Goal: Information Seeking & Learning: Understand process/instructions

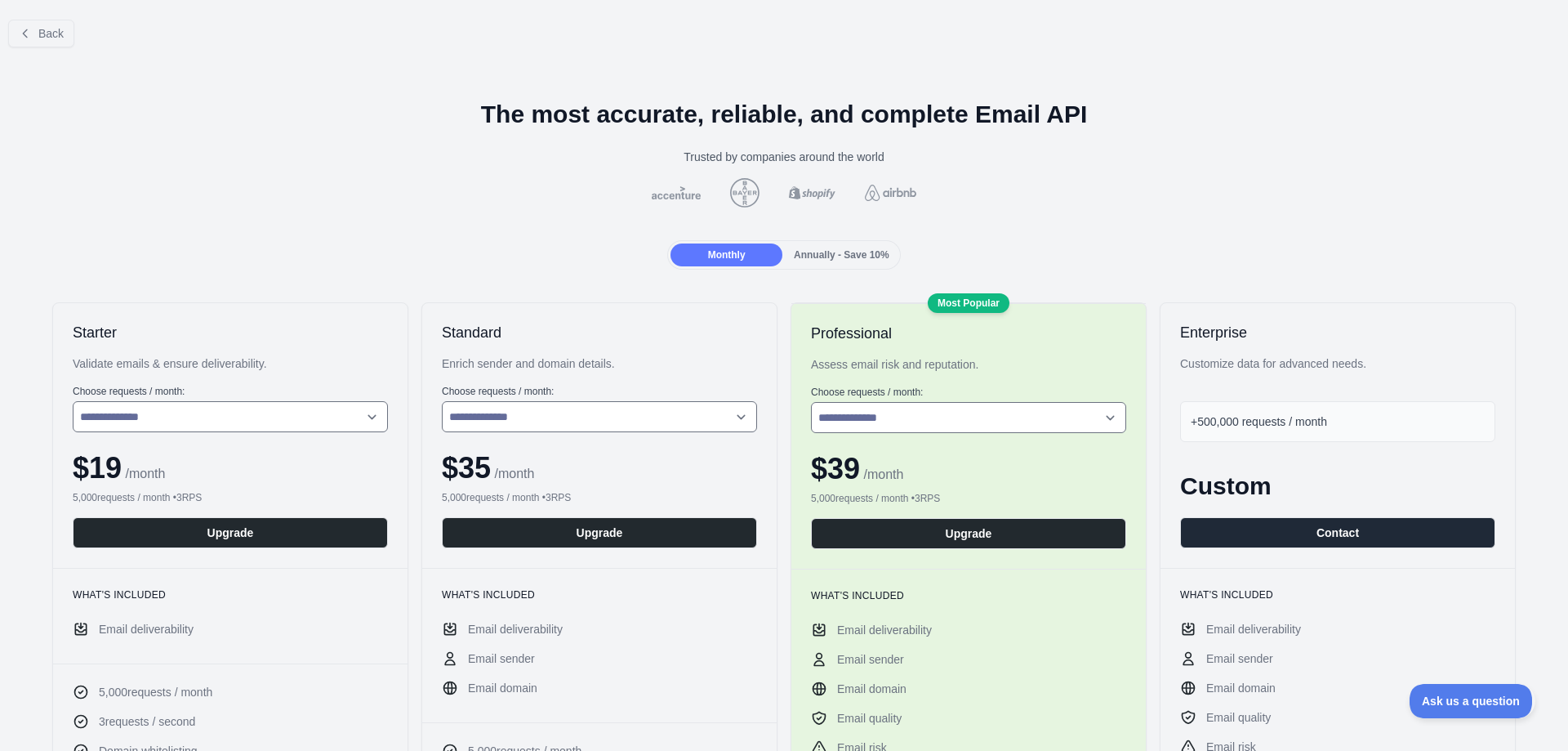
click at [30, 33] on div at bounding box center [784, 375] width 1568 height 751
click at [30, 33] on icon at bounding box center [25, 32] width 13 height 13
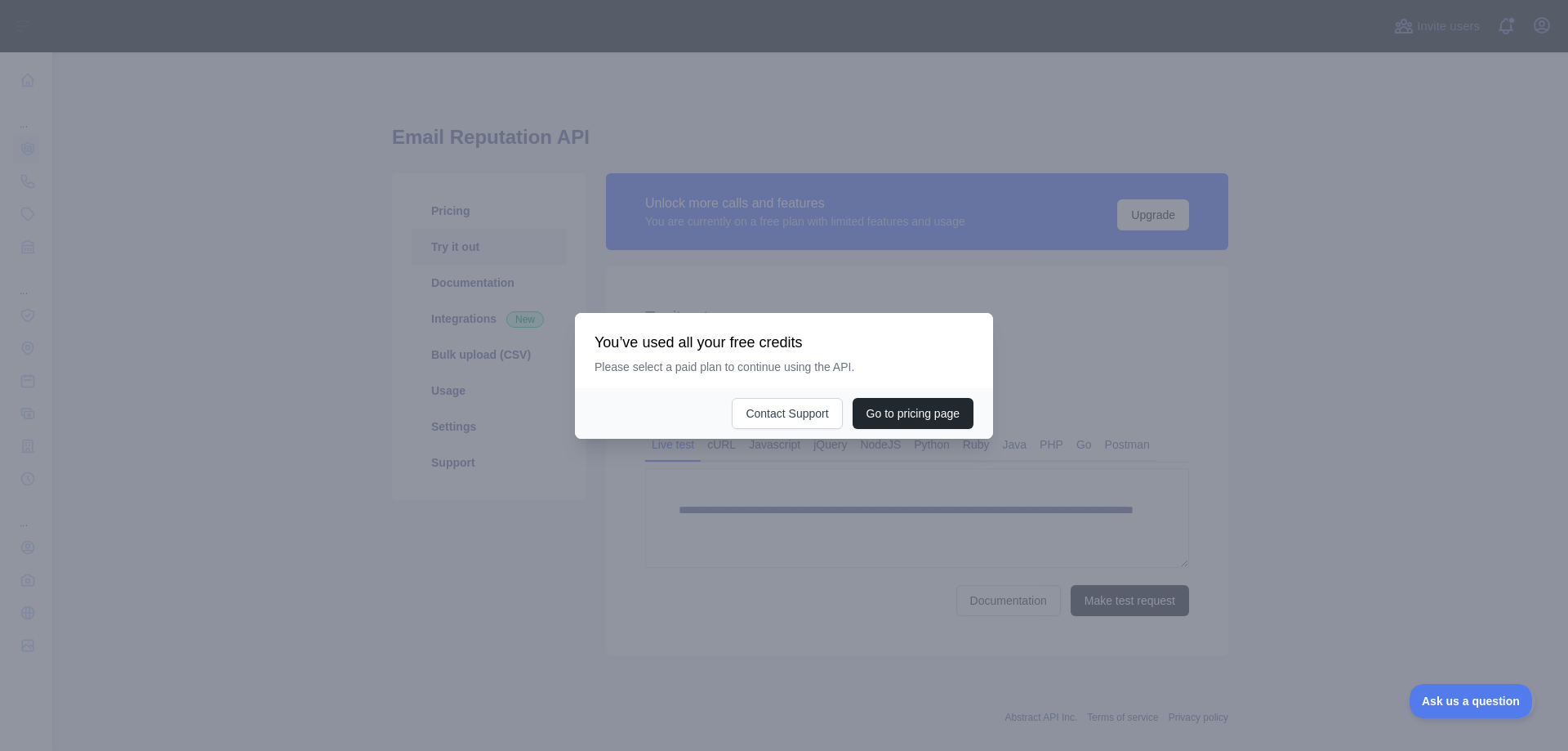
click at [874, 537] on div at bounding box center [784, 375] width 1568 height 751
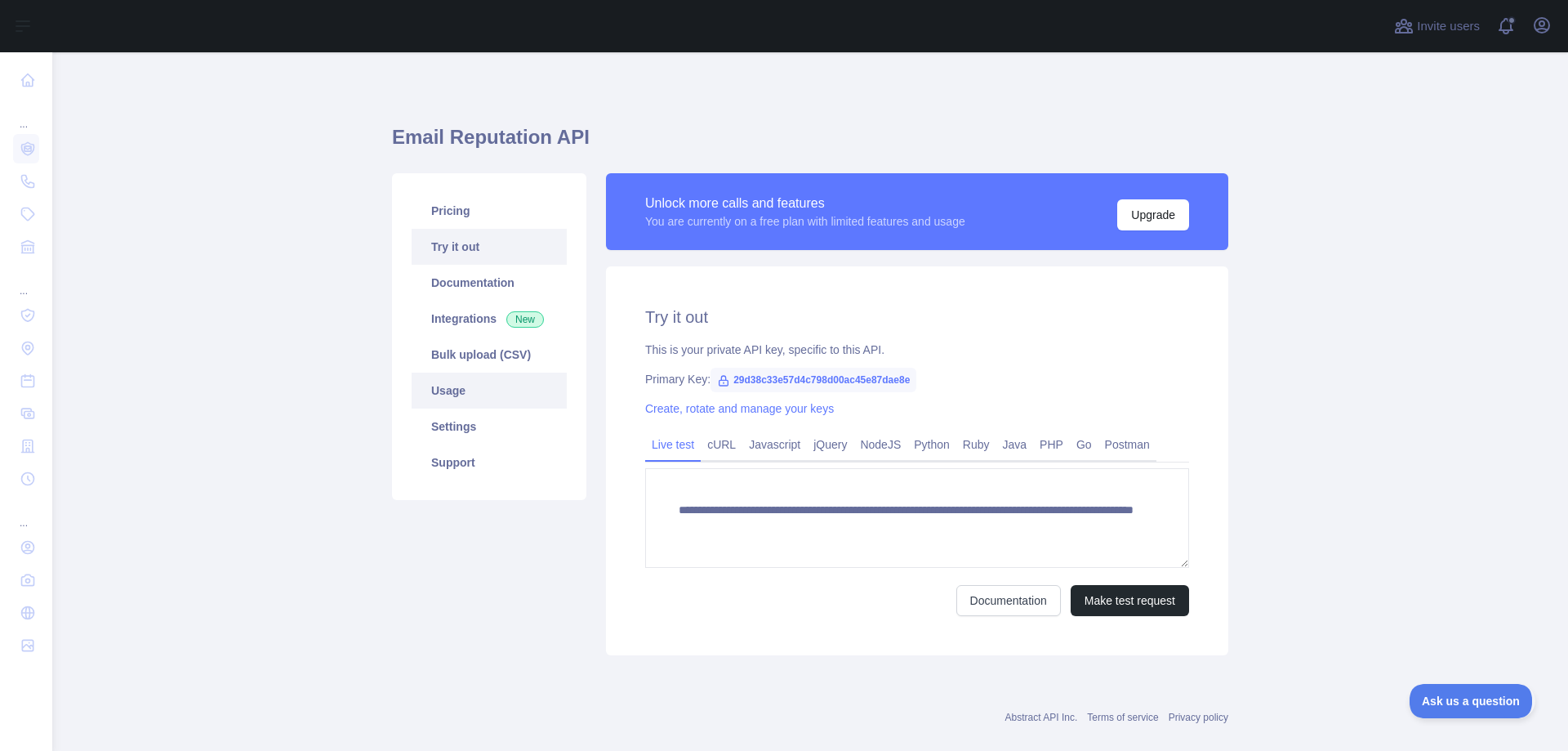
click at [456, 389] on link "Usage" at bounding box center [489, 390] width 155 height 36
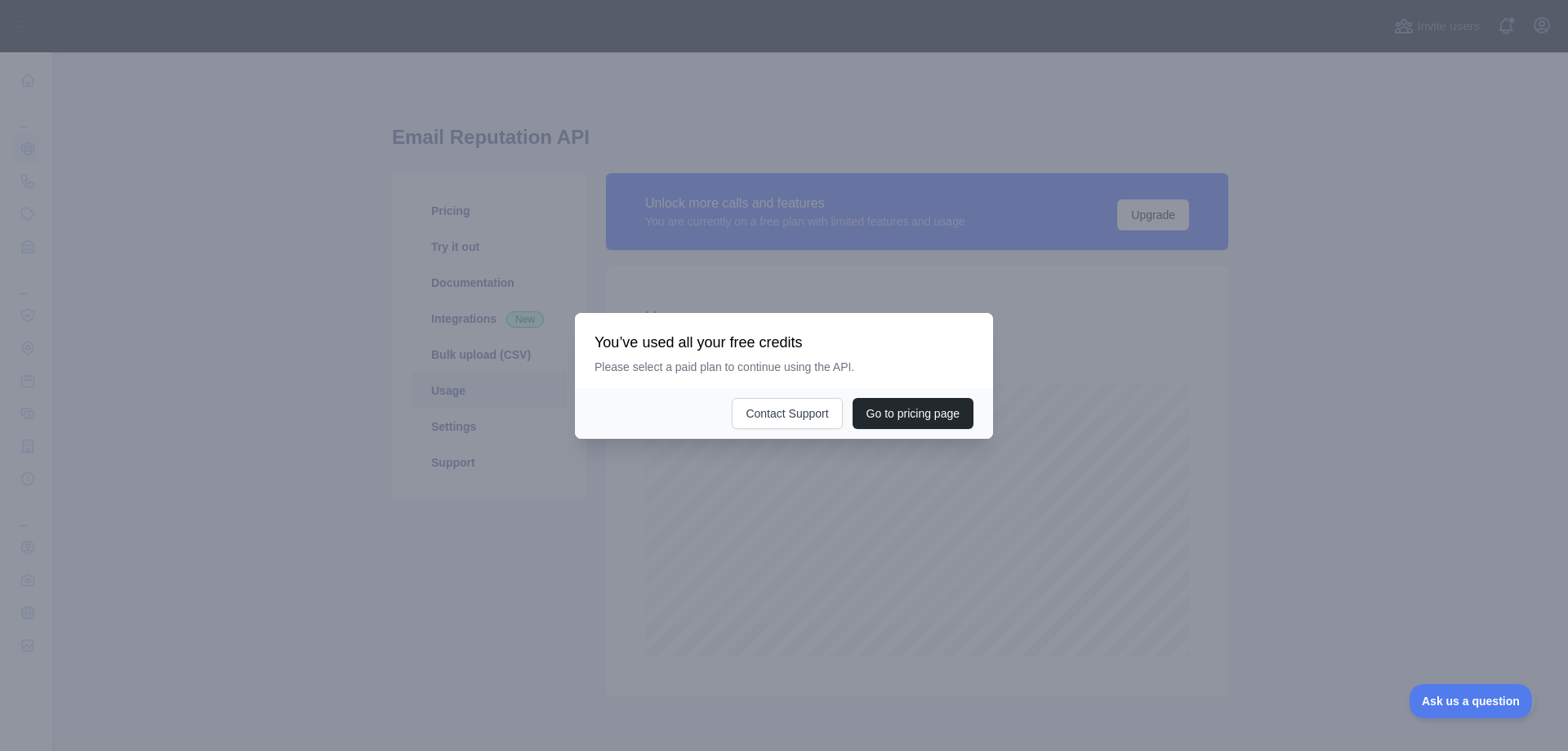
scroll to position [699, 1515]
click at [900, 421] on button "Go to pricing page" at bounding box center [913, 413] width 121 height 31
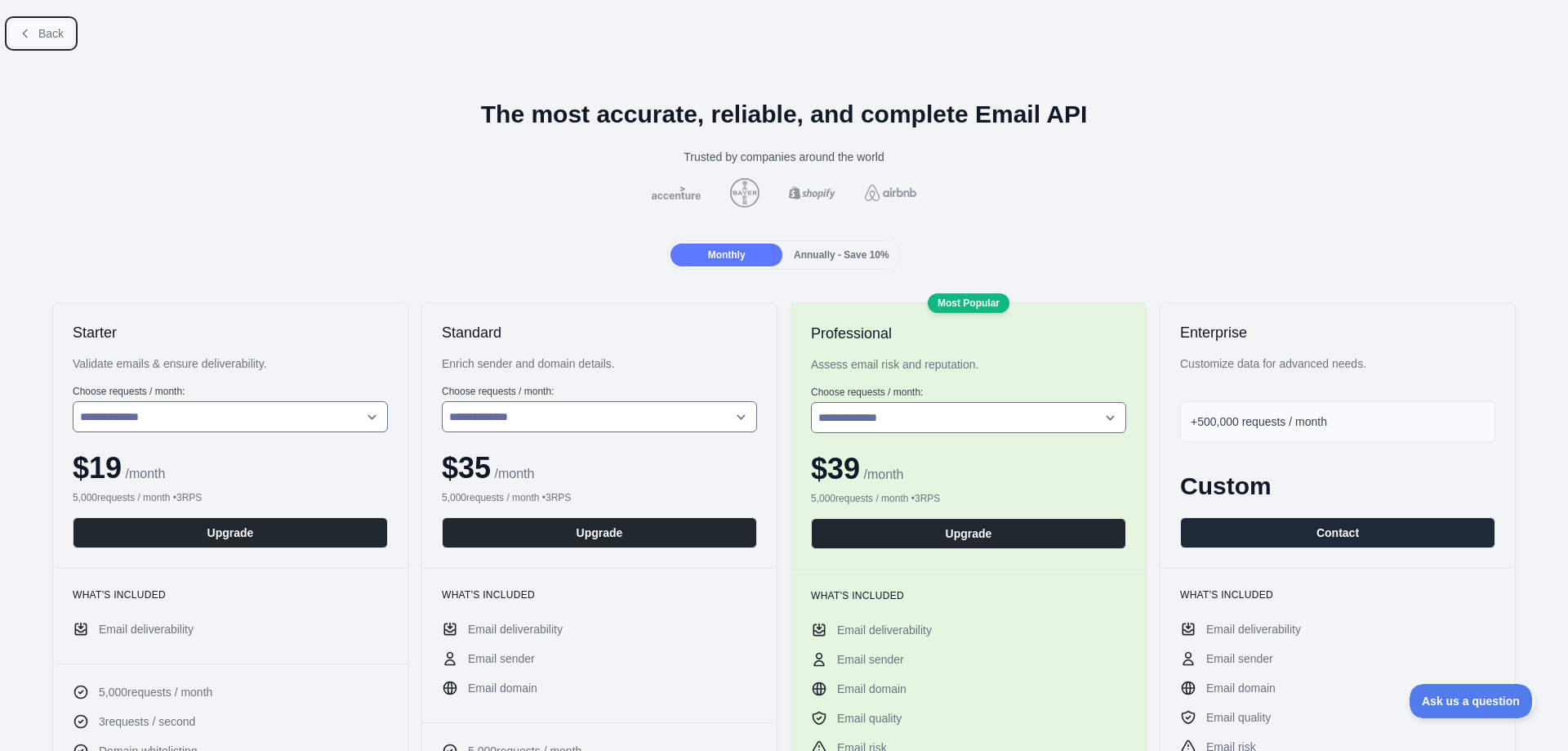
click at [13, 35] on button "Back" at bounding box center [40, 33] width 66 height 28
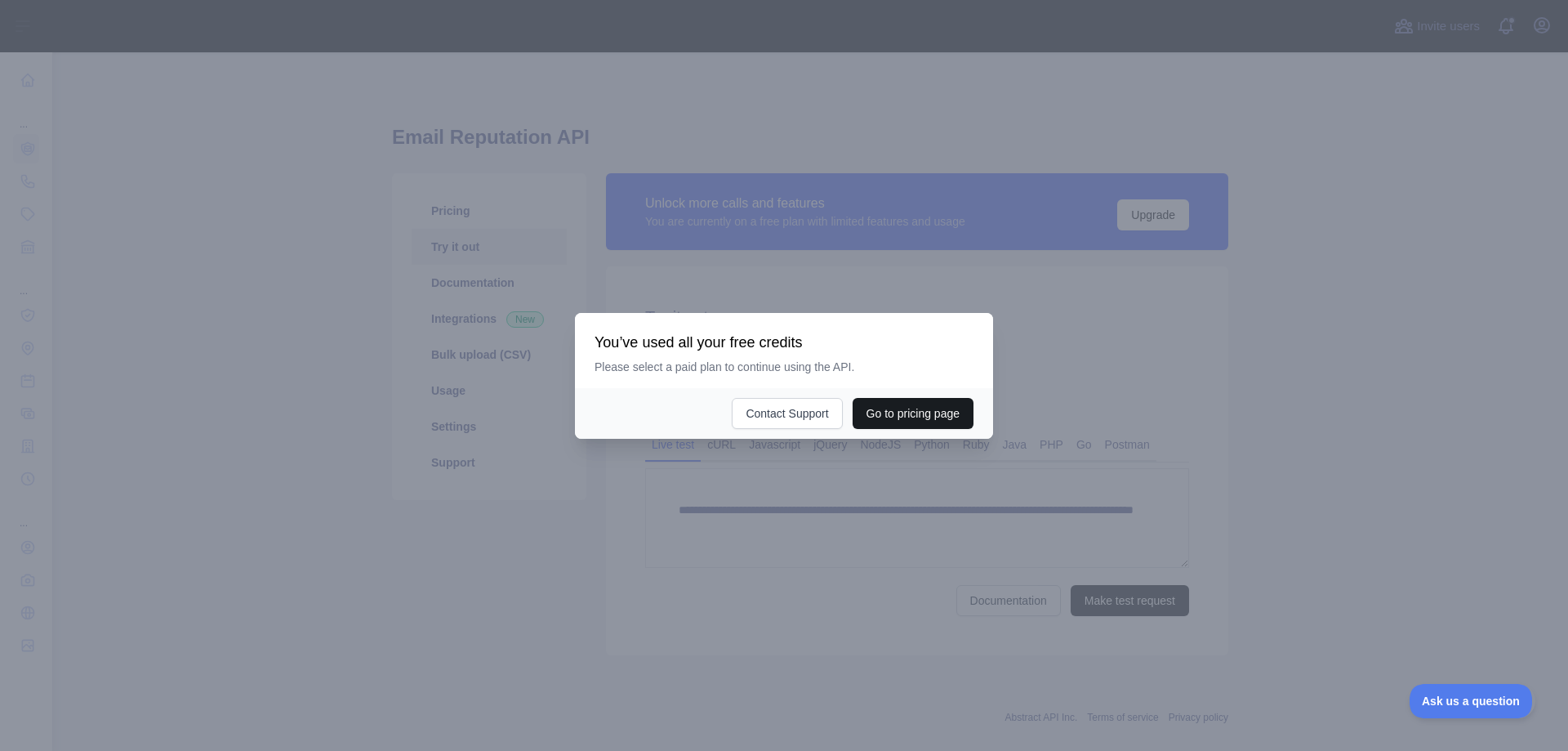
click at [930, 425] on button "Go to pricing page" at bounding box center [913, 413] width 121 height 31
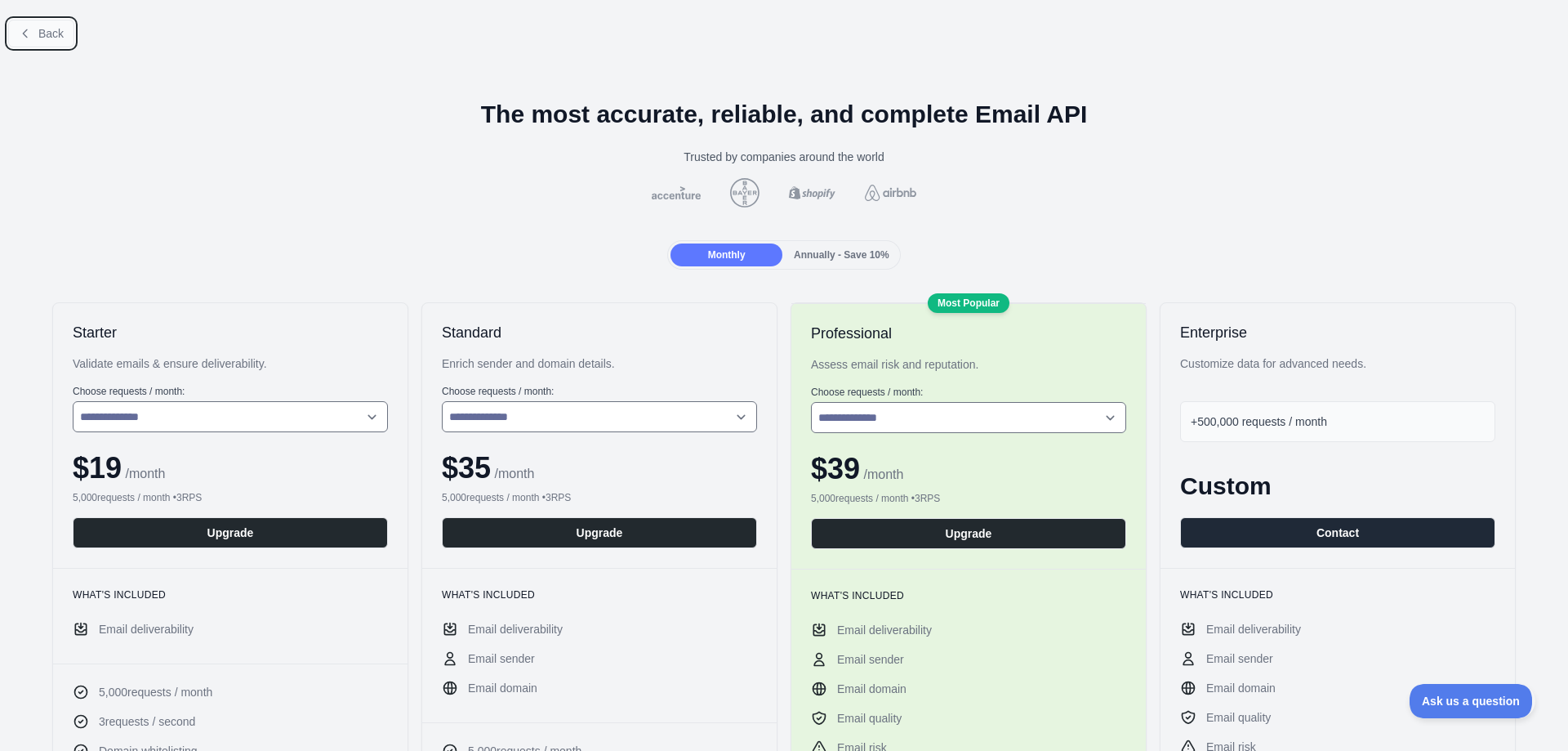
click at [13, 38] on button "Back" at bounding box center [40, 33] width 66 height 28
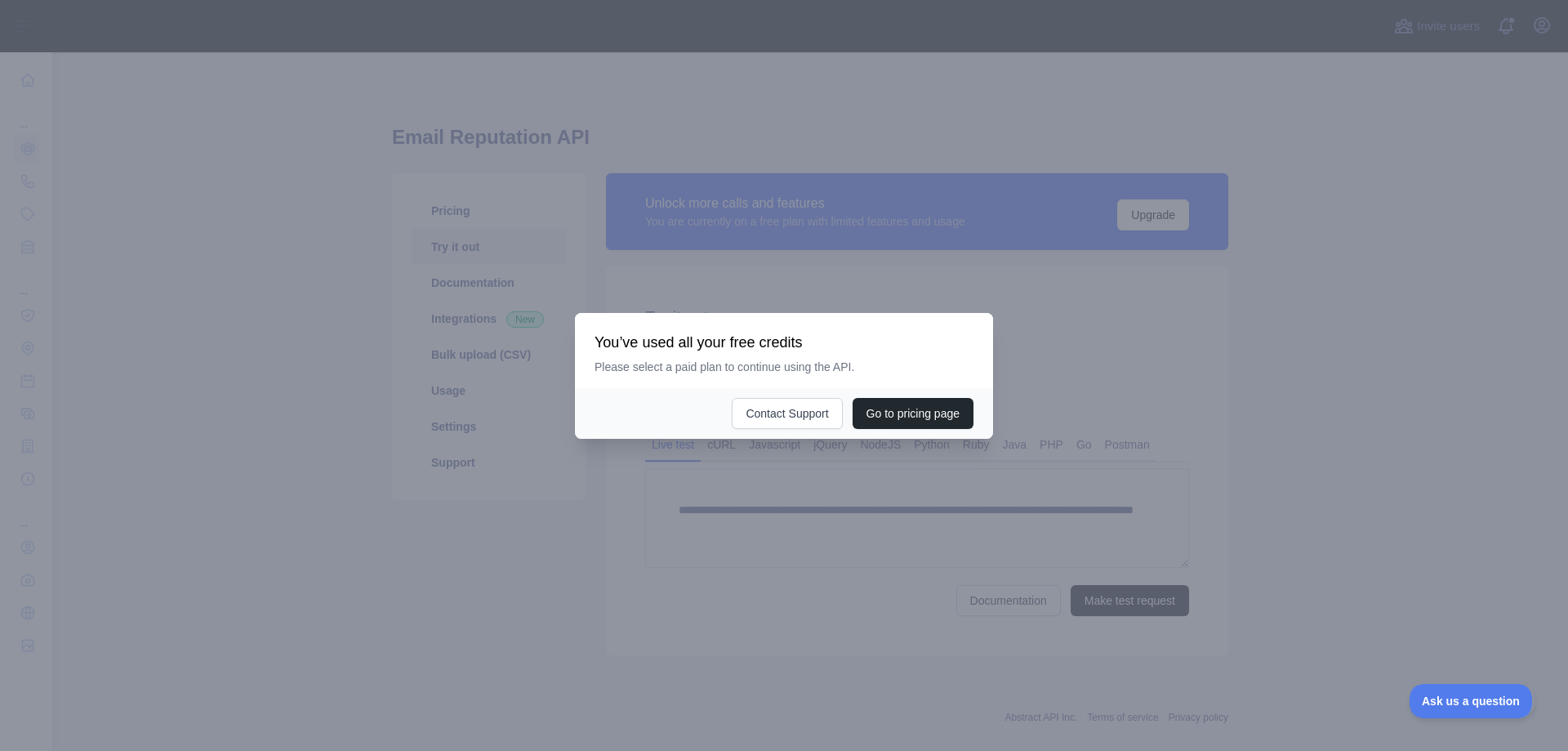
click at [1380, 258] on div at bounding box center [784, 375] width 1568 height 751
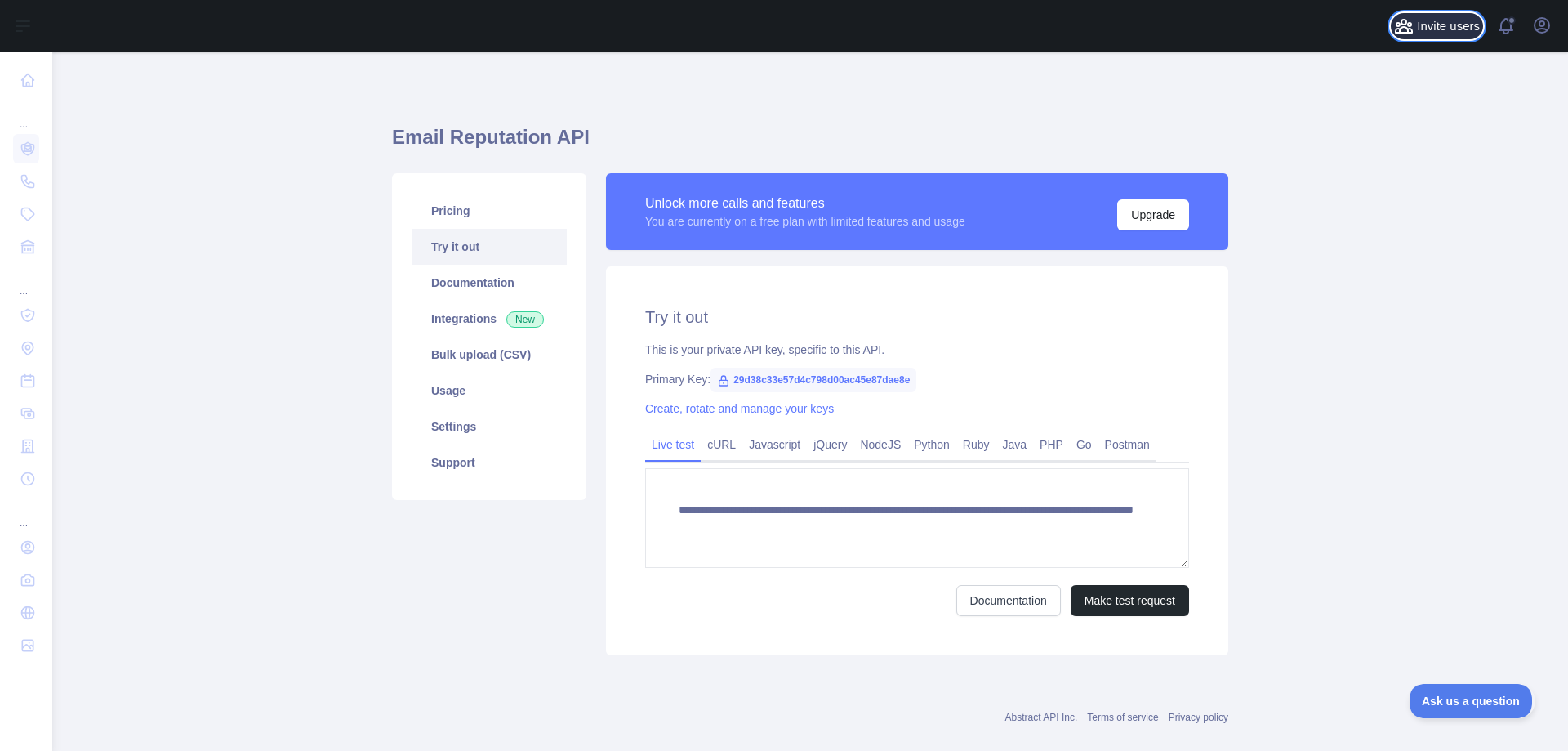
click at [1438, 22] on span "Invite users" at bounding box center [1448, 26] width 63 height 19
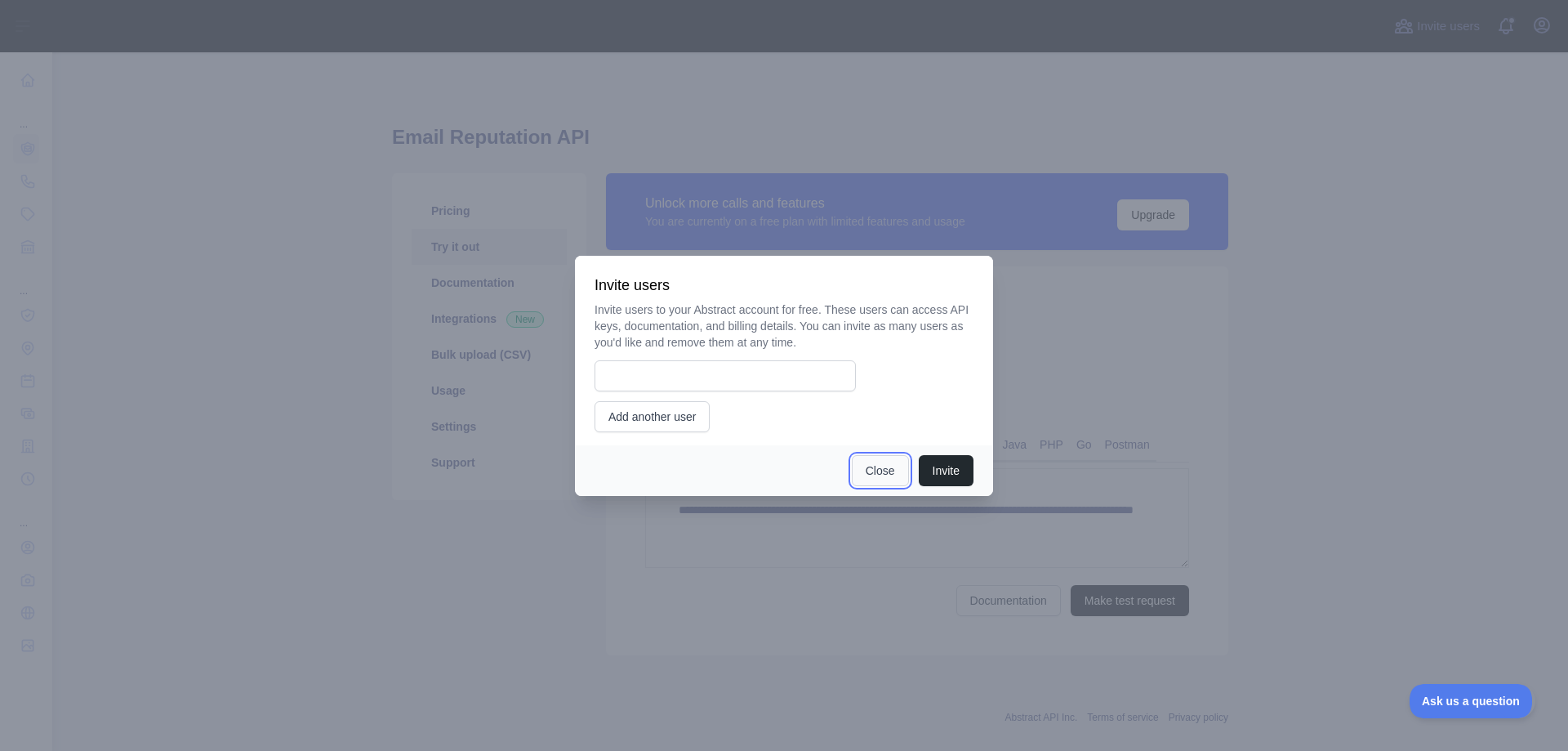
click at [874, 473] on button "Close" at bounding box center [880, 470] width 57 height 31
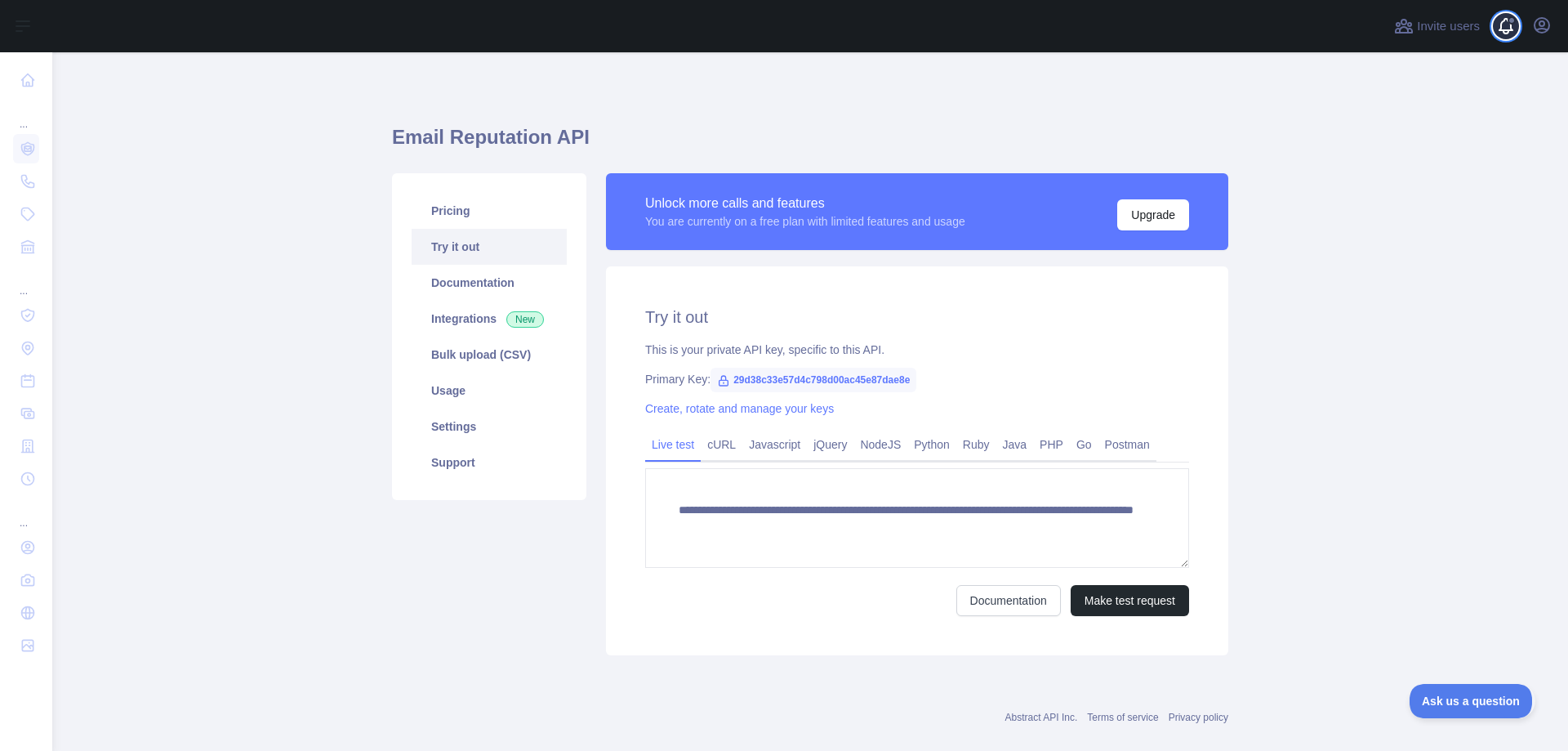
click at [1501, 29] on span at bounding box center [1512, 26] width 32 height 52
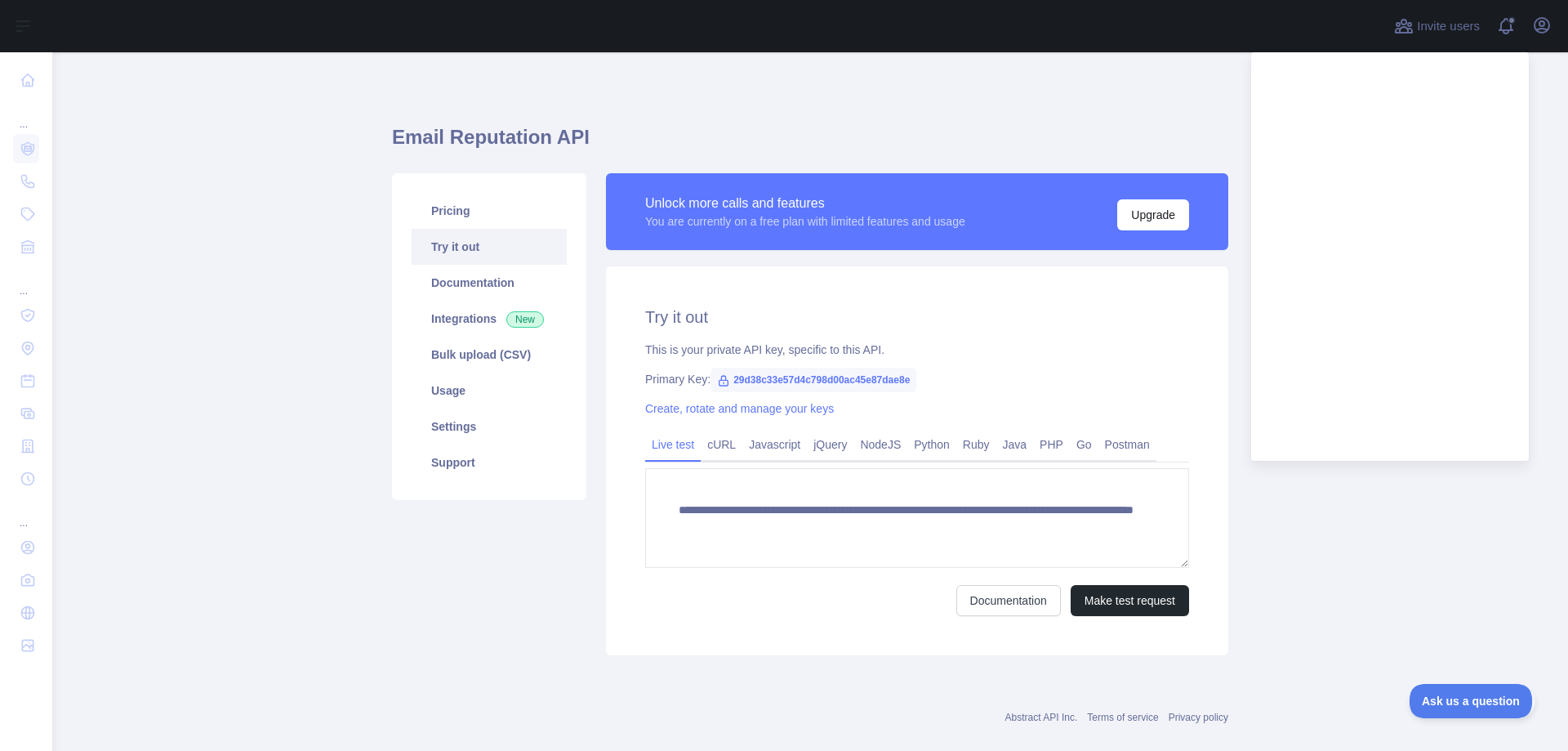
click at [1333, 499] on main "**********" at bounding box center [810, 402] width 1515 height 699
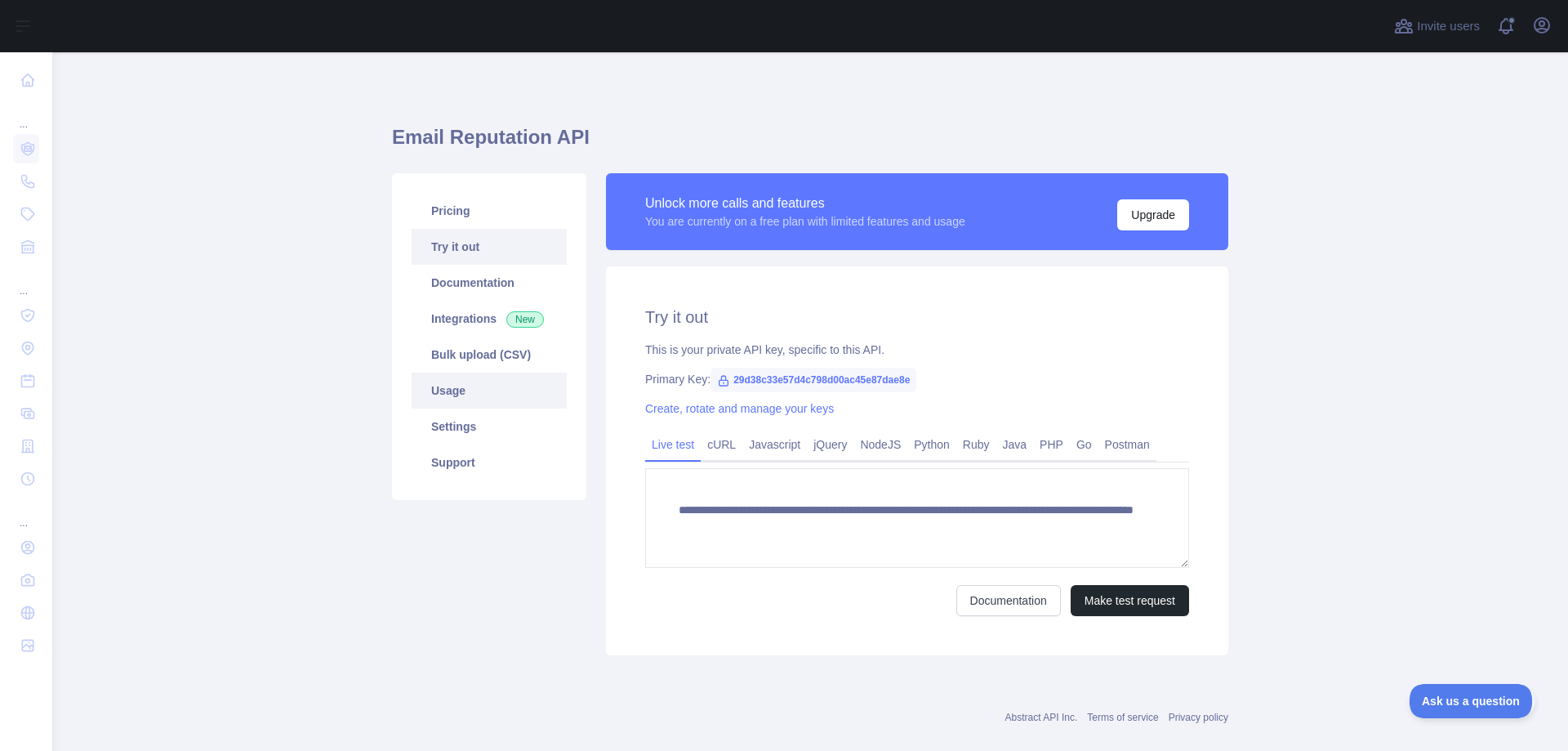
click at [447, 398] on link "Usage" at bounding box center [489, 390] width 155 height 36
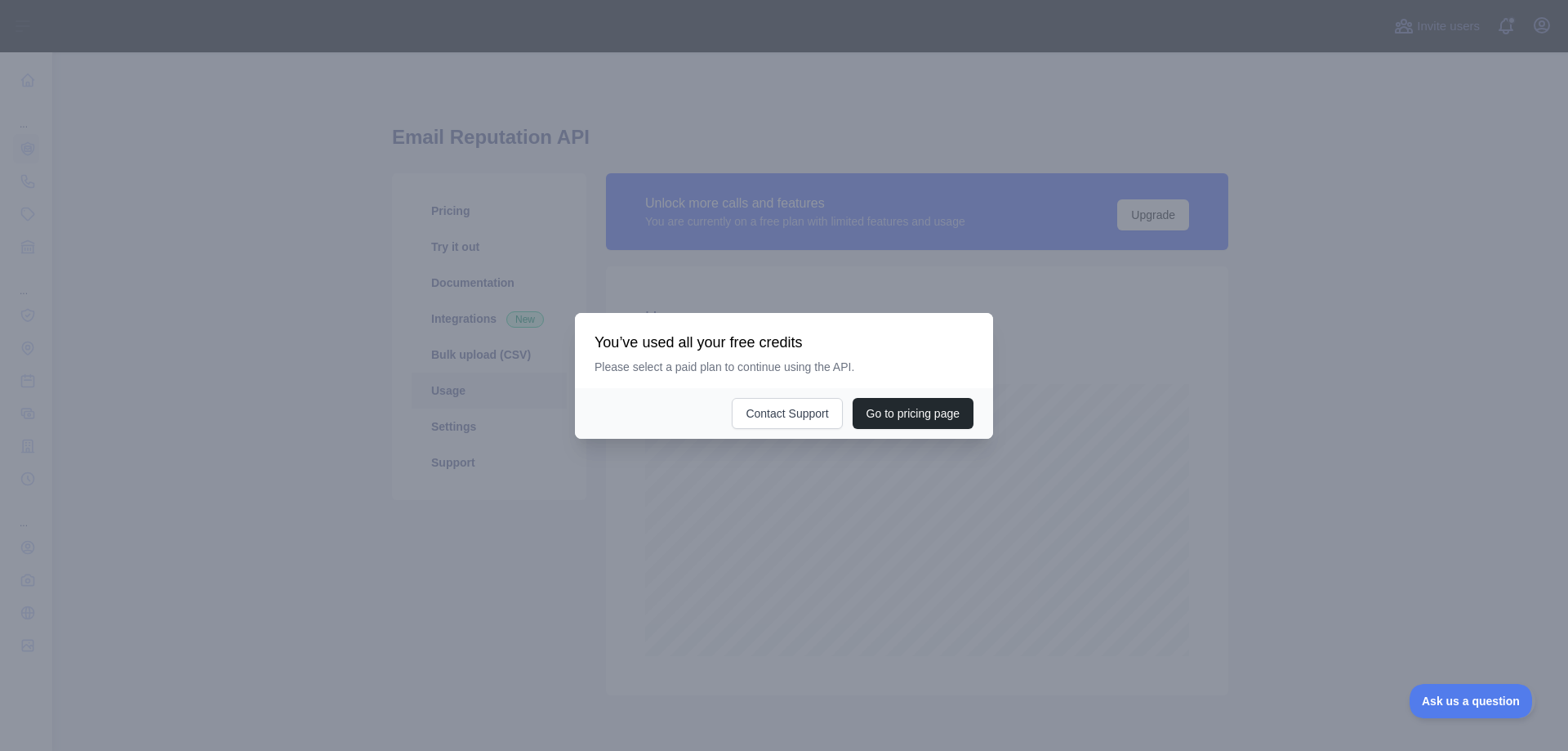
scroll to position [699, 1515]
click at [1116, 392] on div at bounding box center [784, 375] width 1568 height 751
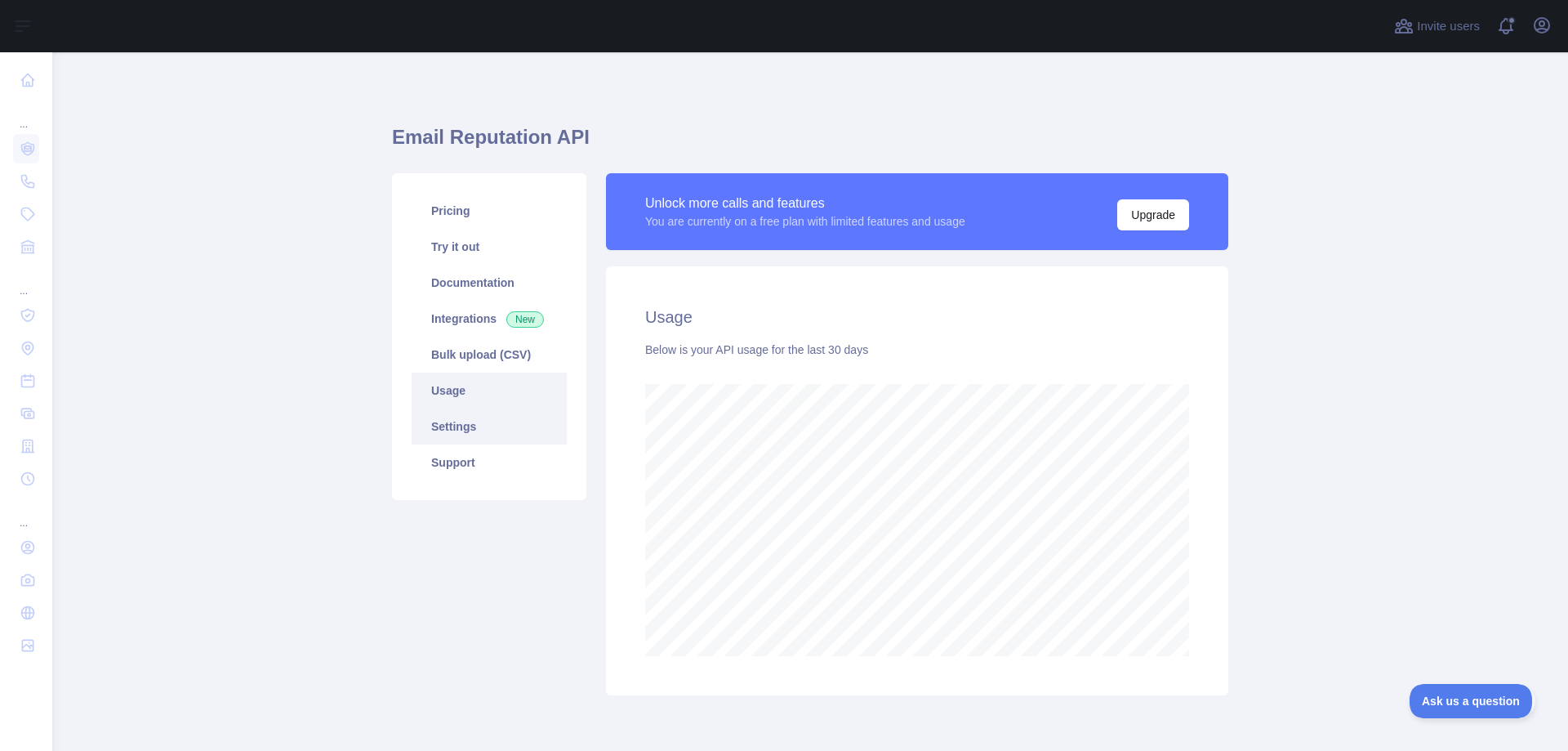
click at [441, 428] on link "Settings" at bounding box center [489, 426] width 155 height 36
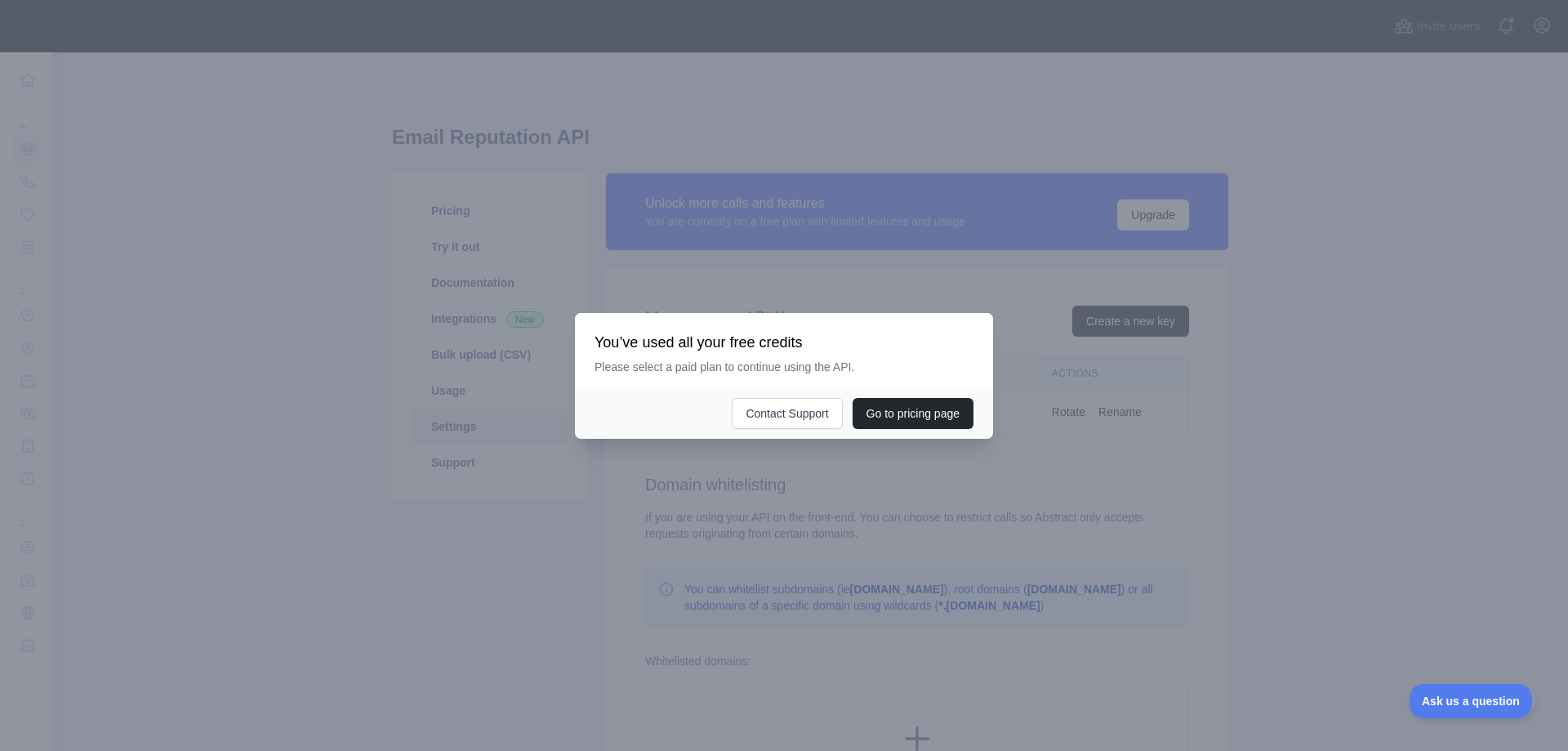
click at [1299, 532] on div at bounding box center [784, 375] width 1568 height 751
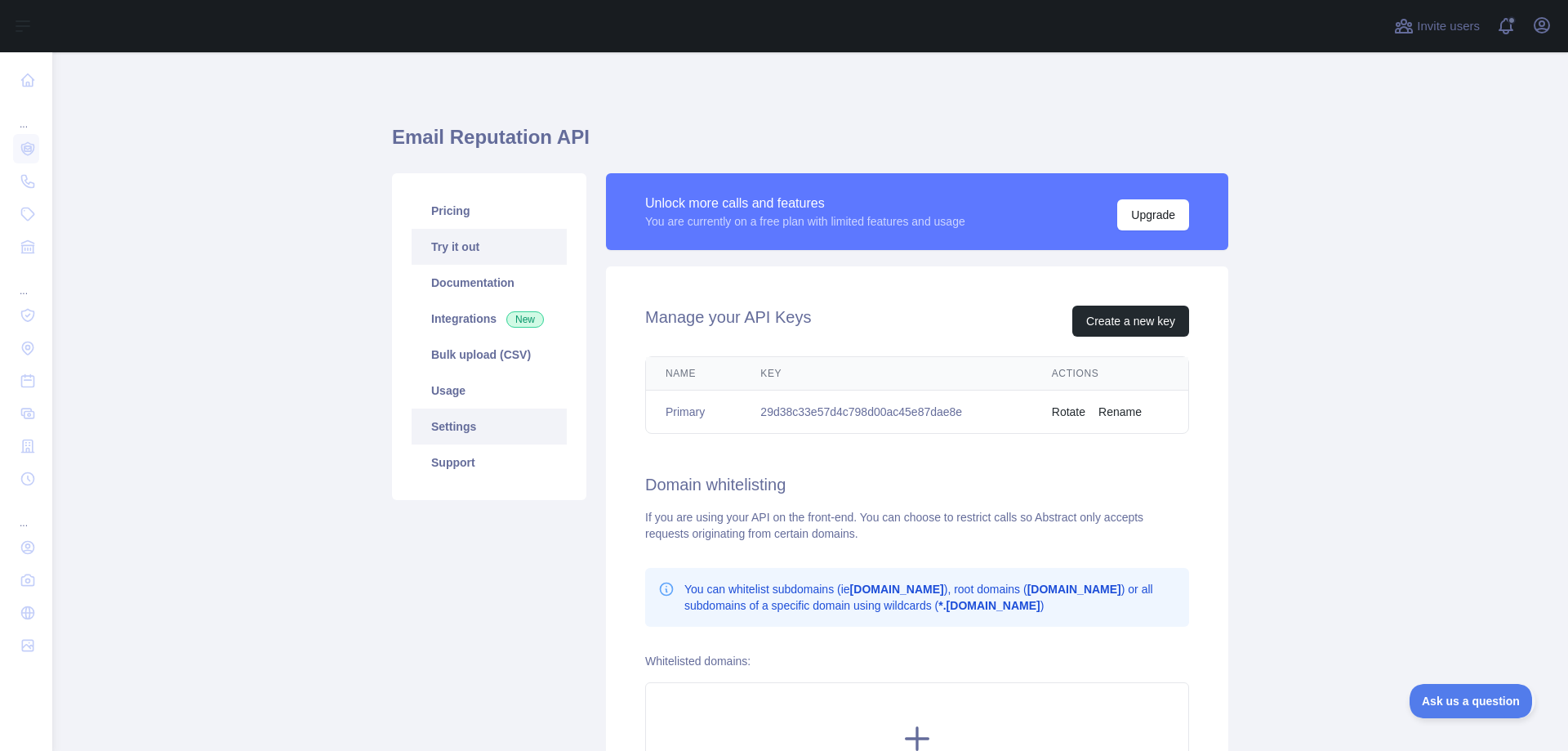
click at [464, 244] on link "Try it out" at bounding box center [489, 246] width 155 height 36
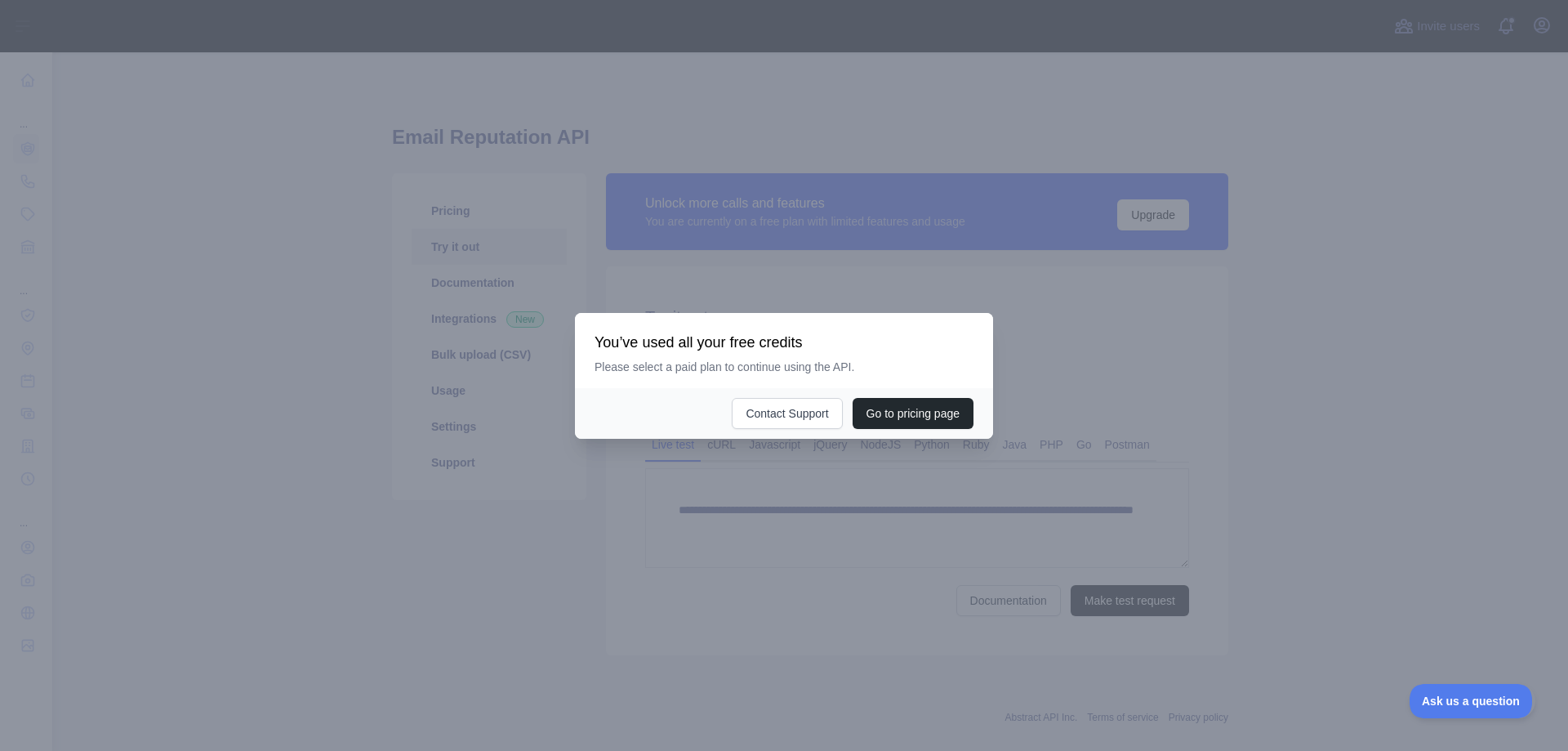
click at [1231, 464] on div at bounding box center [784, 375] width 1568 height 751
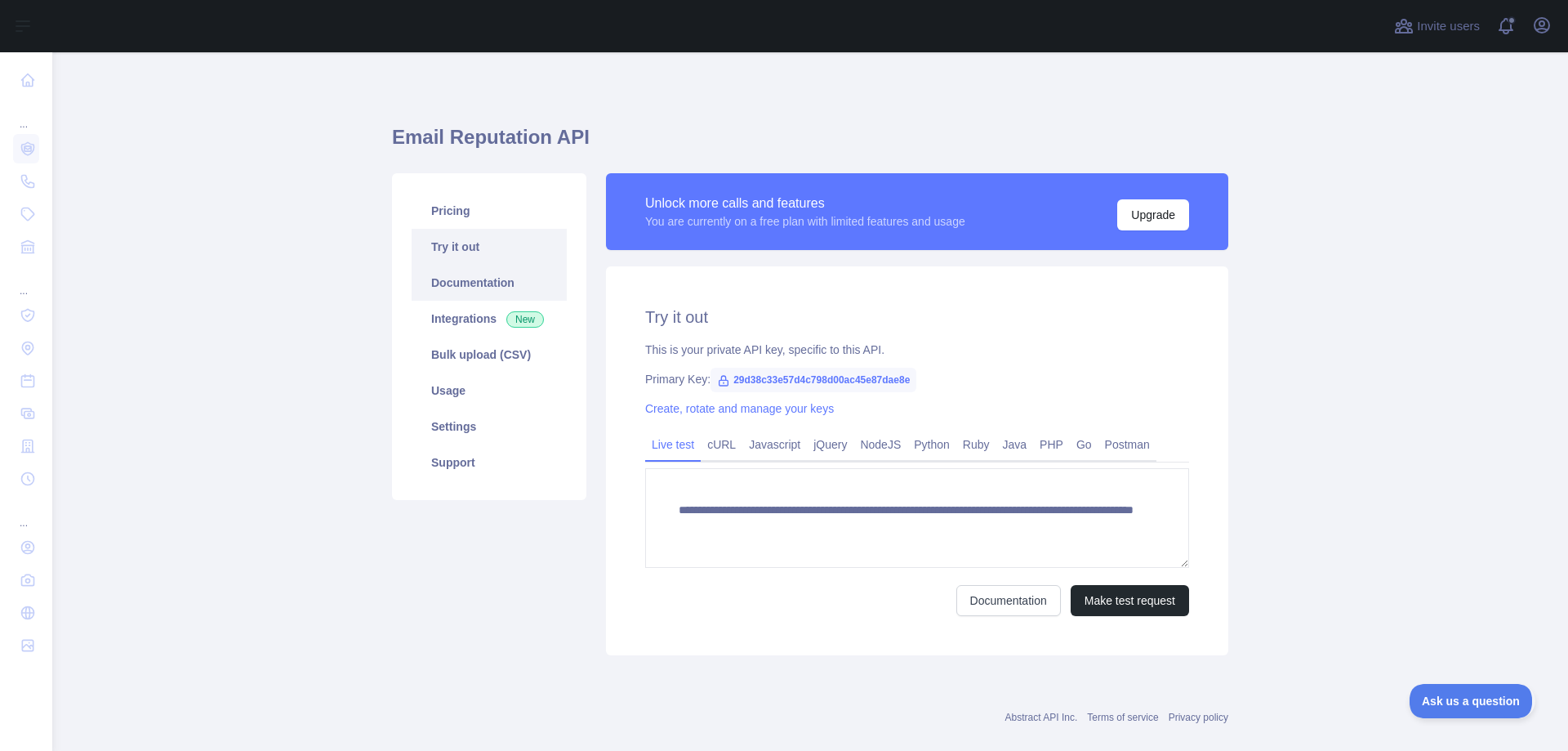
click at [469, 289] on link "Documentation" at bounding box center [489, 282] width 155 height 36
click at [1545, 24] on icon "button" at bounding box center [1541, 26] width 20 height 20
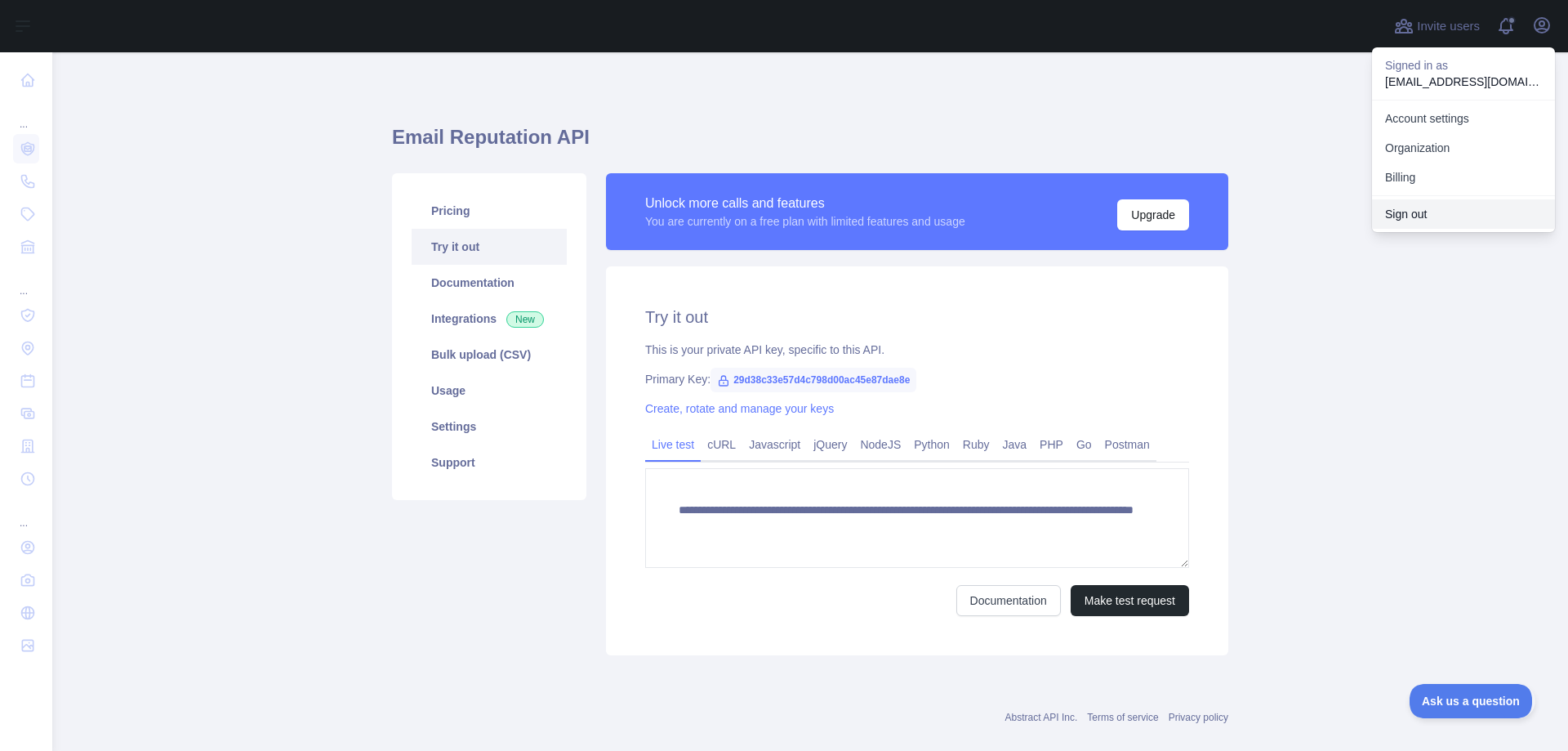
click at [1402, 221] on button "Sign out" at bounding box center [1463, 215] width 183 height 30
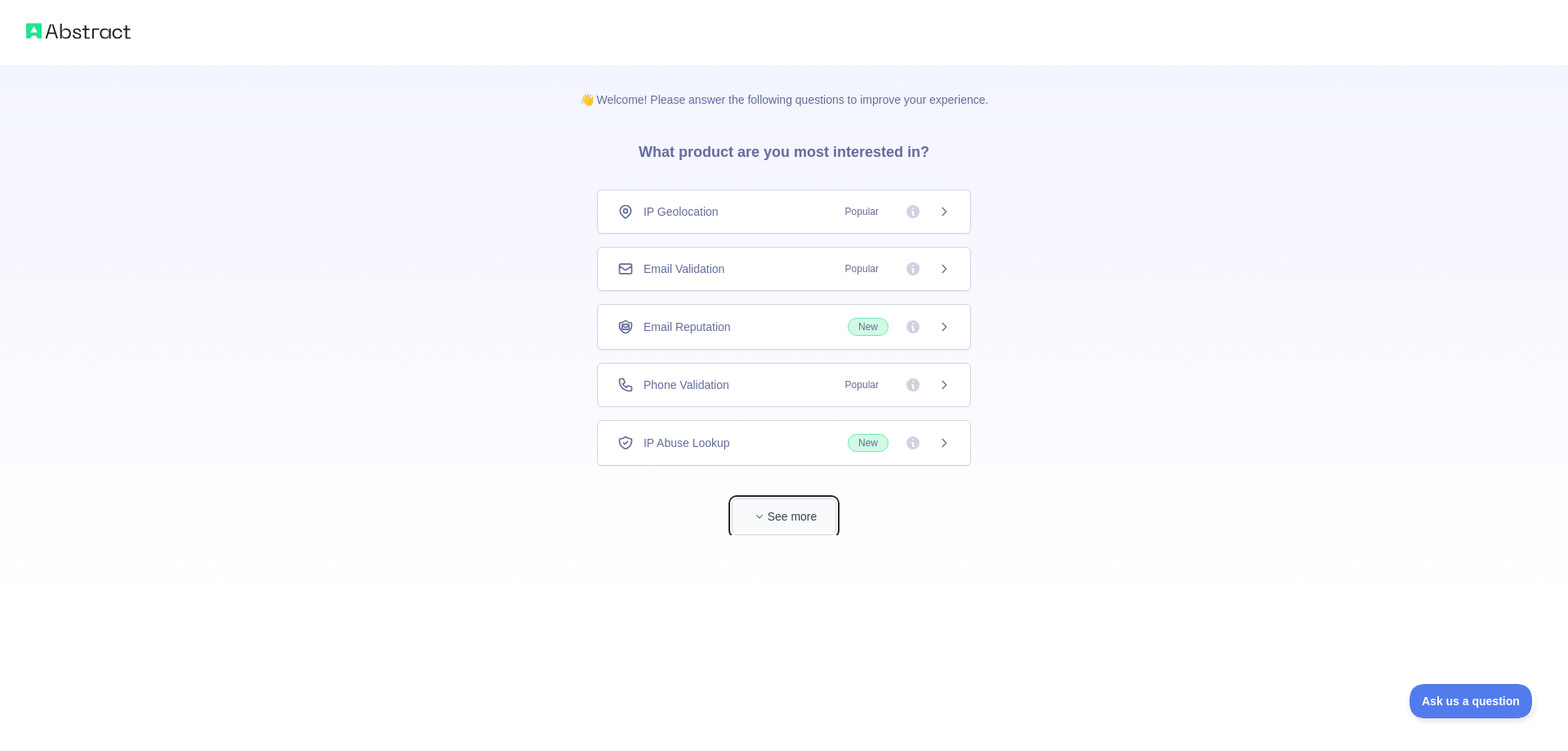
click at [796, 520] on button "See more" at bounding box center [784, 516] width 104 height 36
click at [862, 325] on span "New" at bounding box center [869, 327] width 41 height 18
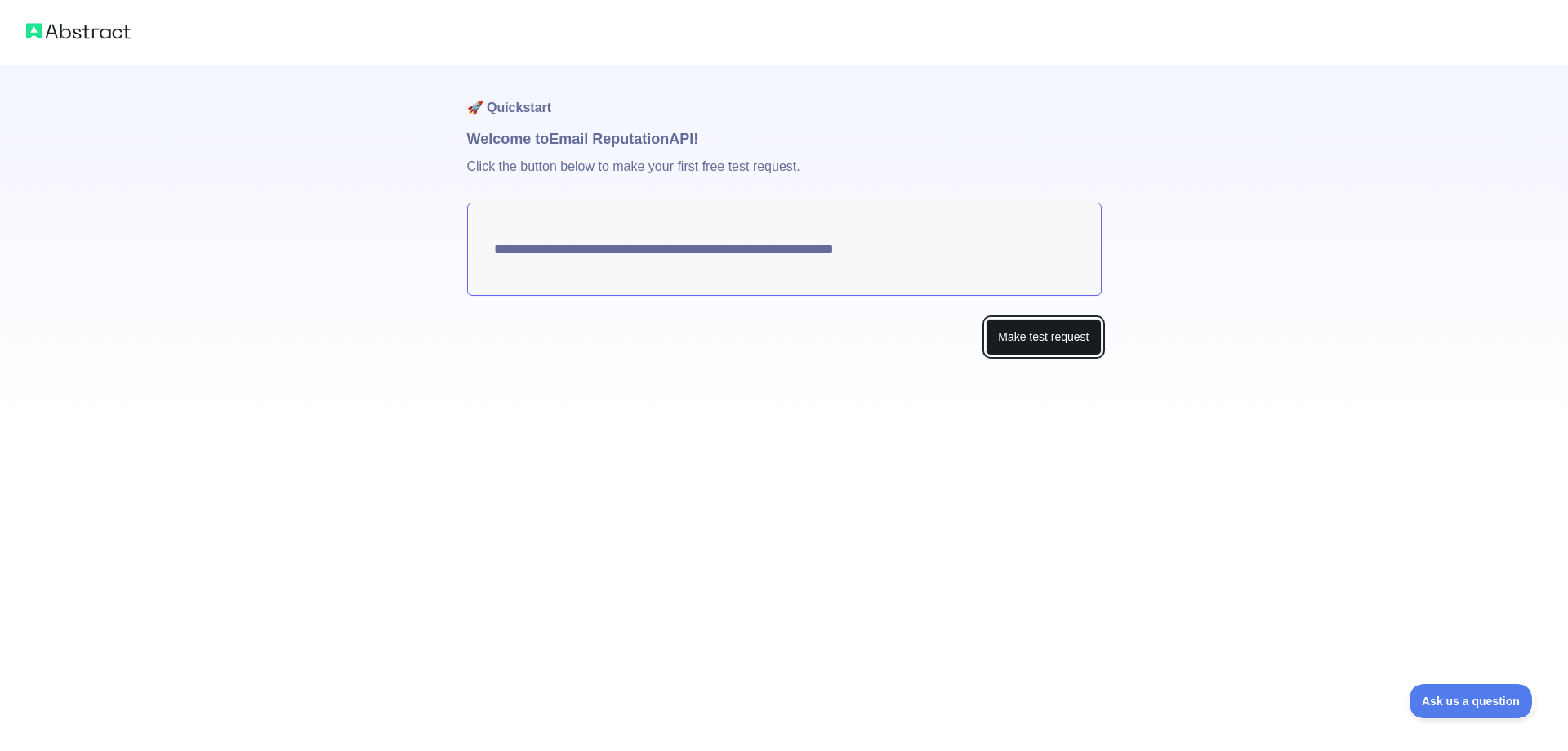
click at [1035, 338] on button "Make test request" at bounding box center [1043, 337] width 115 height 36
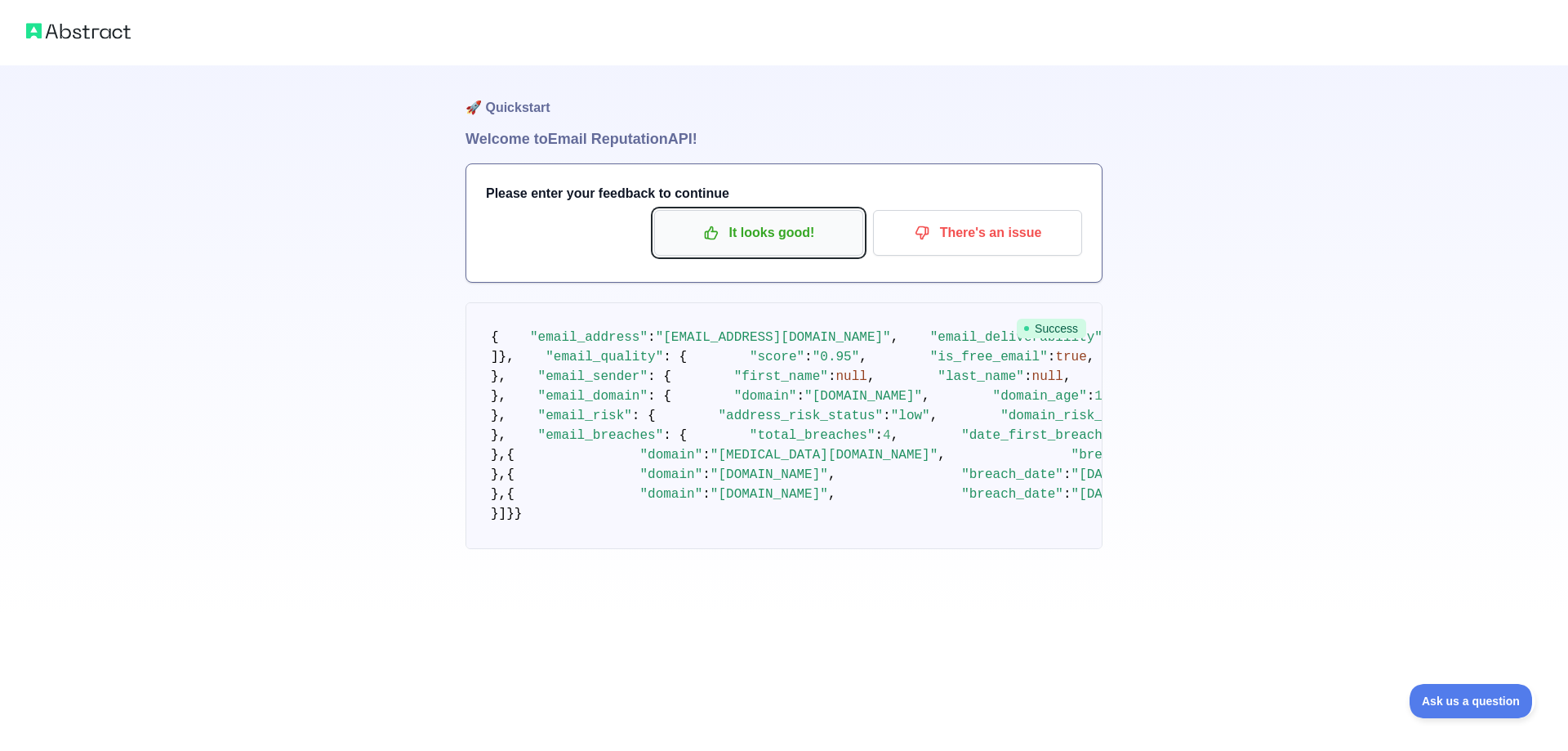
click at [800, 233] on p "It looks good!" at bounding box center [758, 232] width 185 height 28
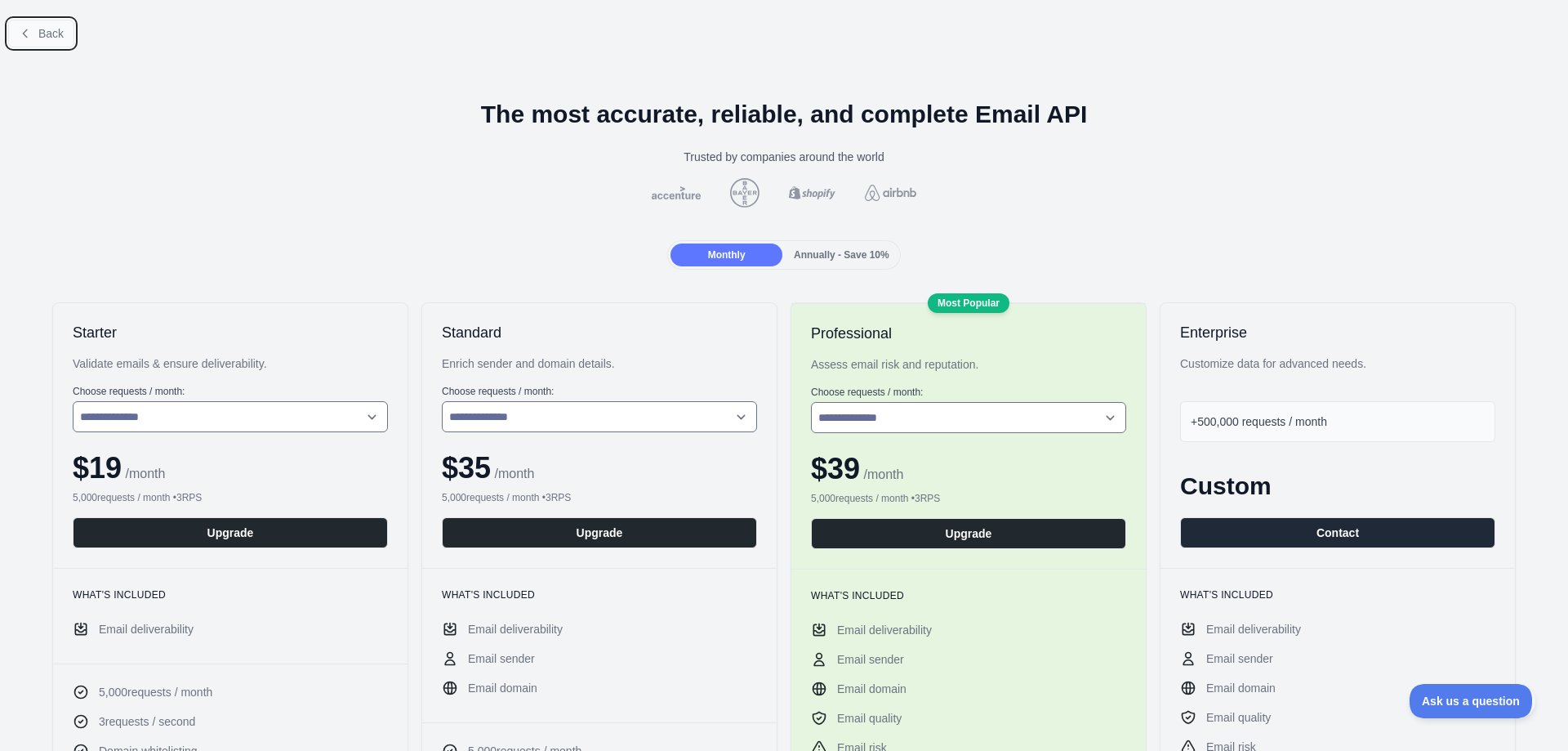
click at [46, 40] on span "Back" at bounding box center [51, 32] width 26 height 13
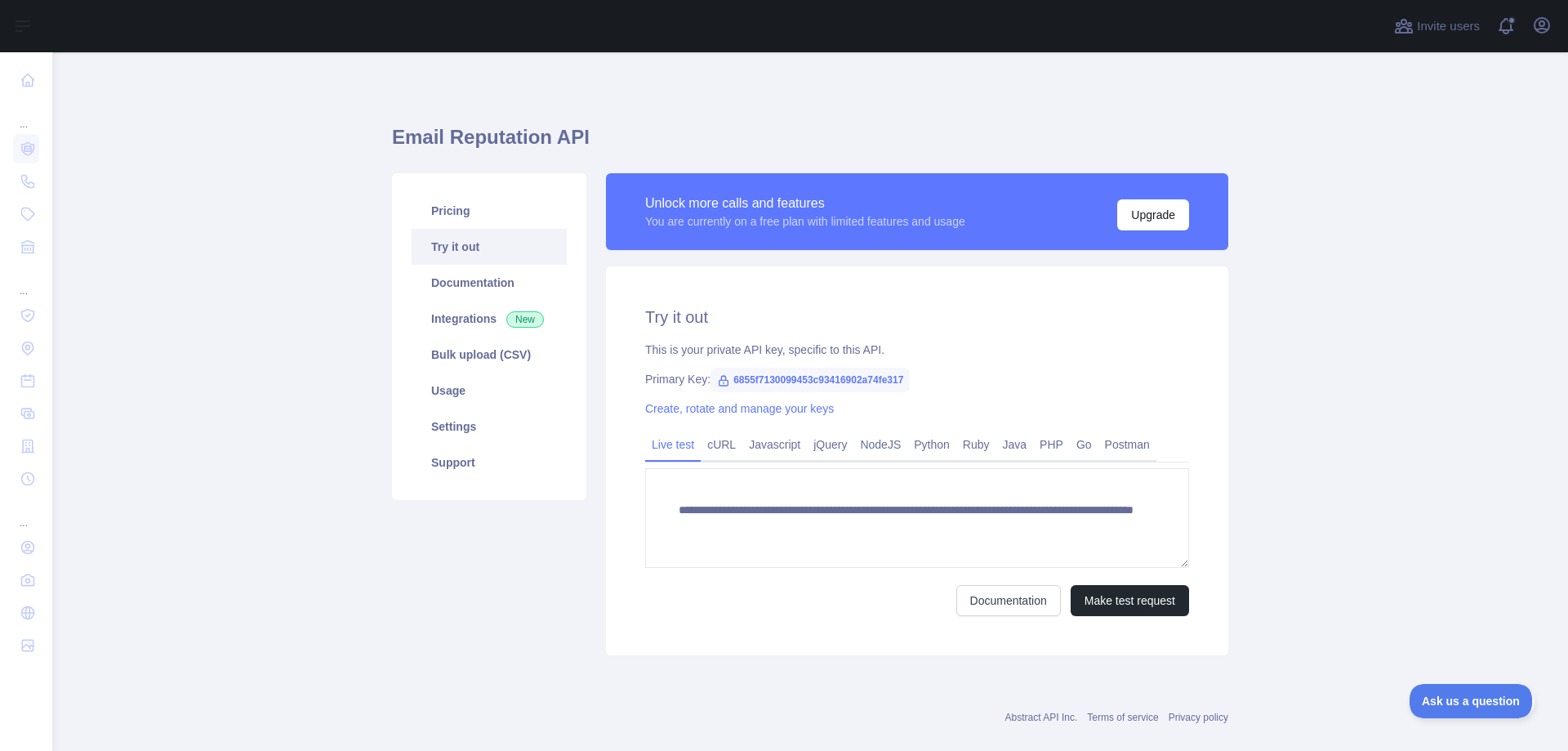
click at [756, 378] on span "6855f7130099453c93416902a74fe317" at bounding box center [810, 380] width 200 height 25
copy span "6855f7130099453c93416902a74fe317"
click at [500, 282] on link "Documentation" at bounding box center [489, 282] width 155 height 36
